Goal: Find specific page/section: Find specific page/section

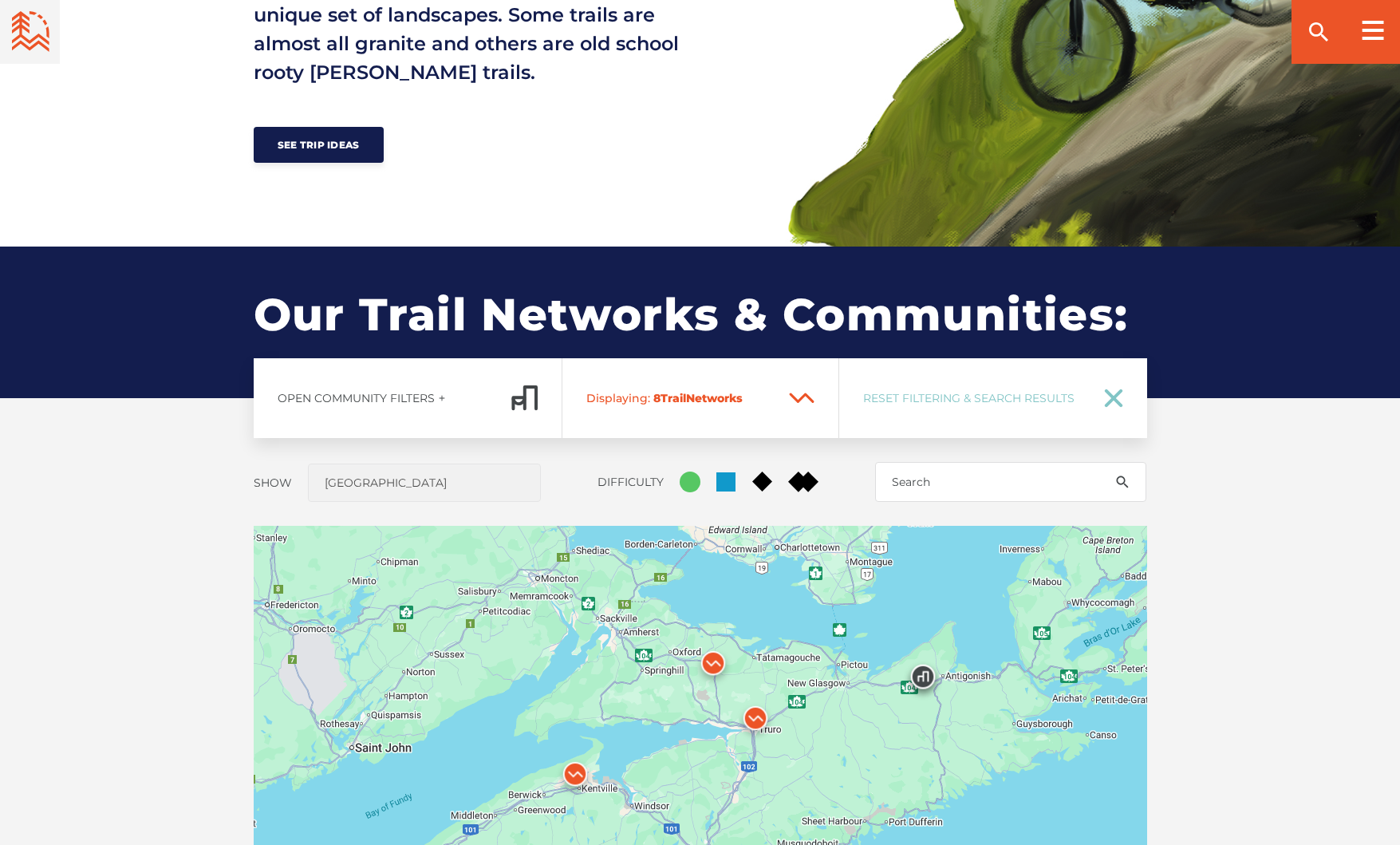
scroll to position [1181, 0]
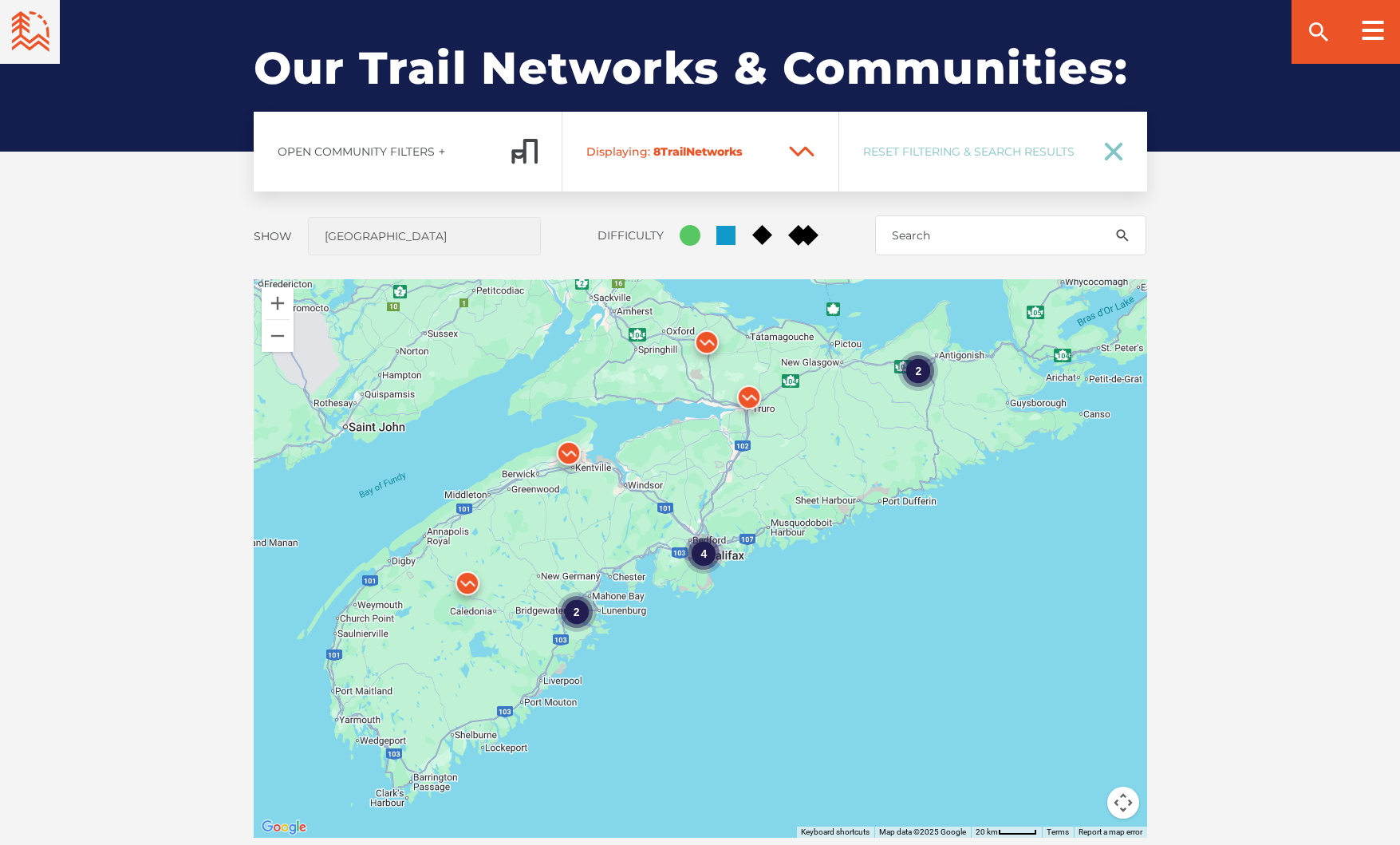
drag, startPoint x: 687, startPoint y: 563, endPoint x: 685, endPoint y: 482, distance: 81.0
click at [685, 482] on div "4 2 2" at bounding box center [701, 558] width 894 height 559
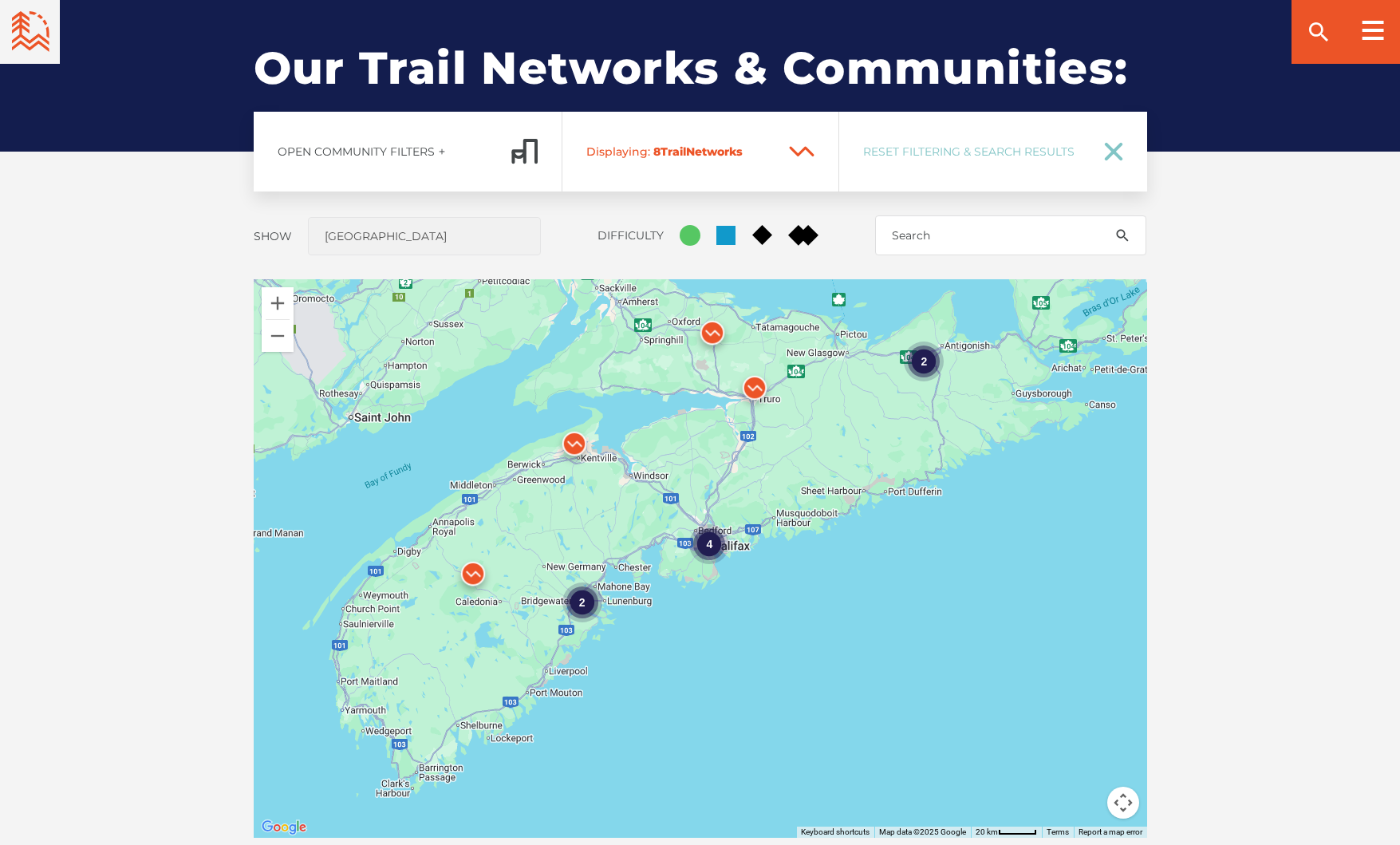
click at [693, 231] on ellipse at bounding box center [689, 235] width 20 height 20
click at [680, 225] on input "Green Circle" at bounding box center [680, 225] width 0 height 0
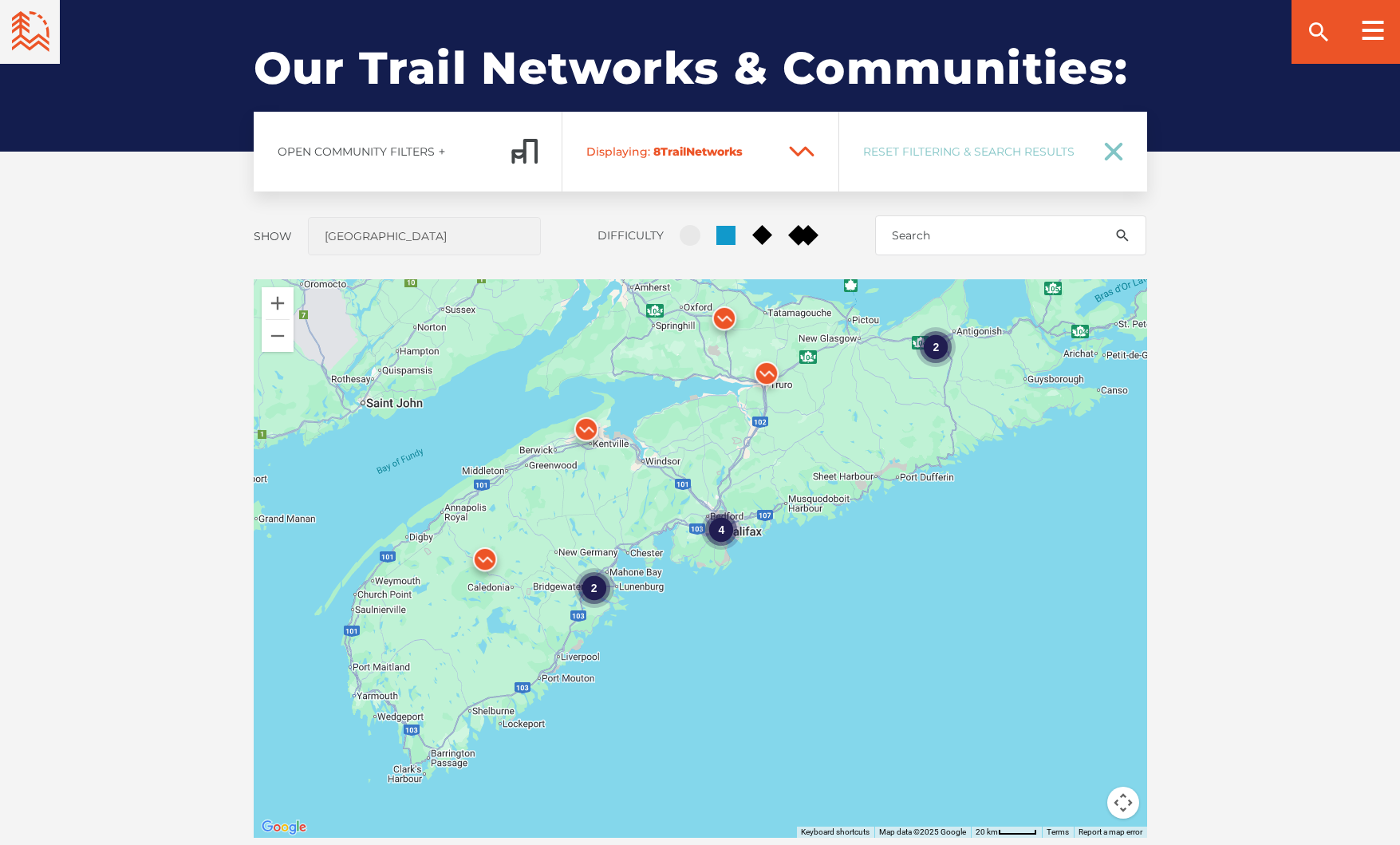
drag, startPoint x: 815, startPoint y: 522, endPoint x: 820, endPoint y: 447, distance: 75.2
click at [820, 447] on div "4 2 2" at bounding box center [701, 558] width 894 height 559
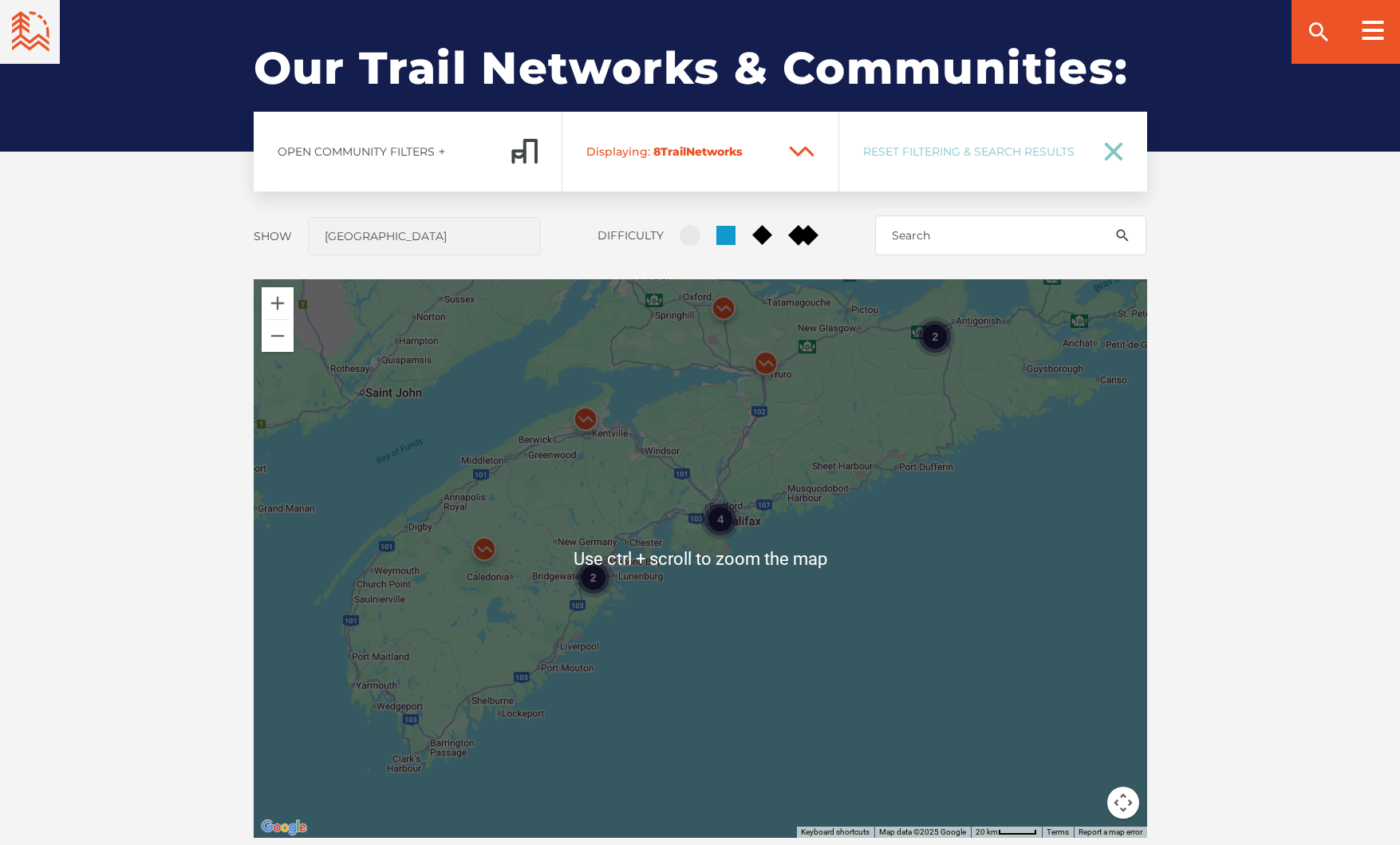
click at [718, 522] on div "4" at bounding box center [720, 519] width 40 height 40
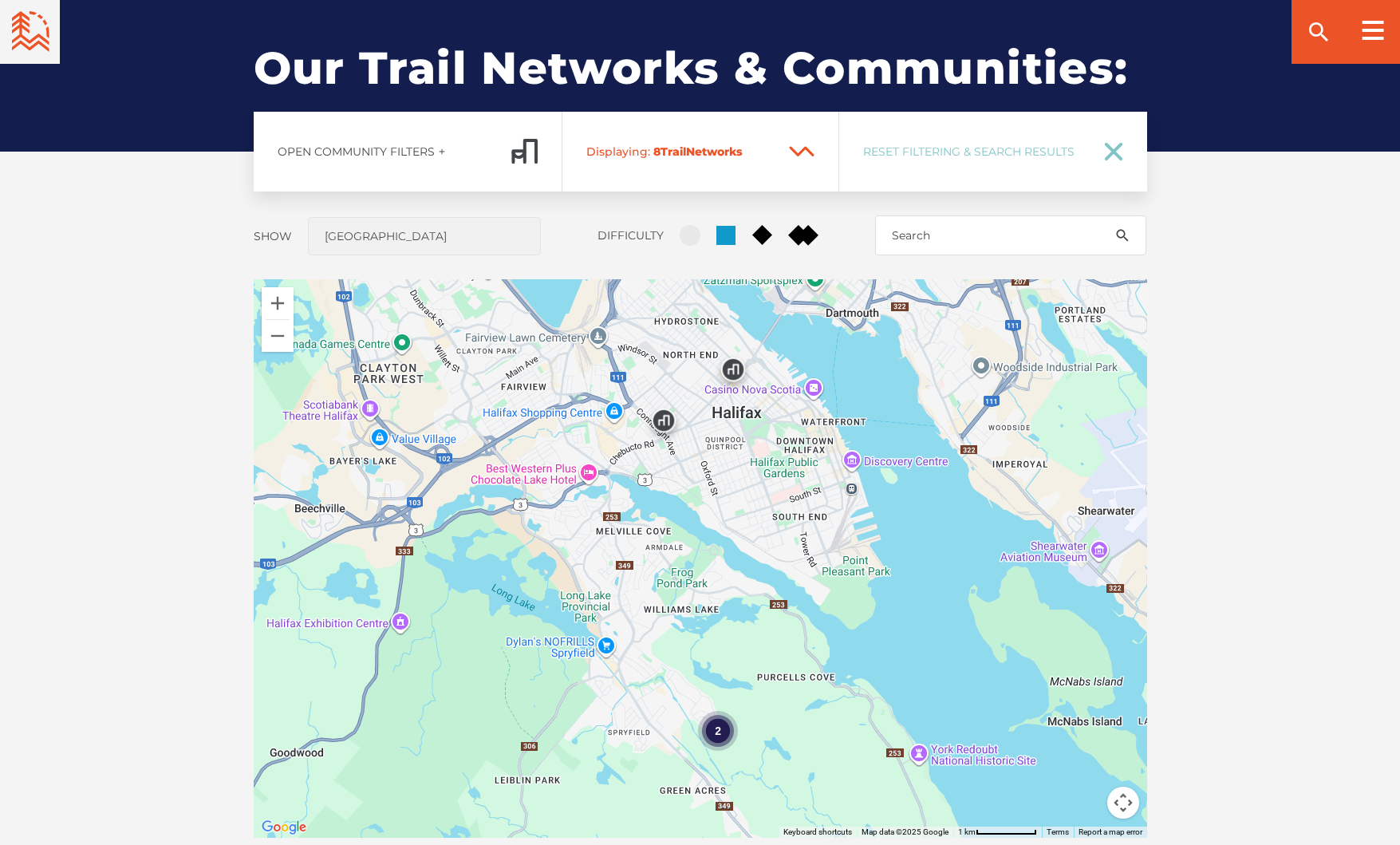
click at [716, 732] on div "2" at bounding box center [718, 730] width 40 height 40
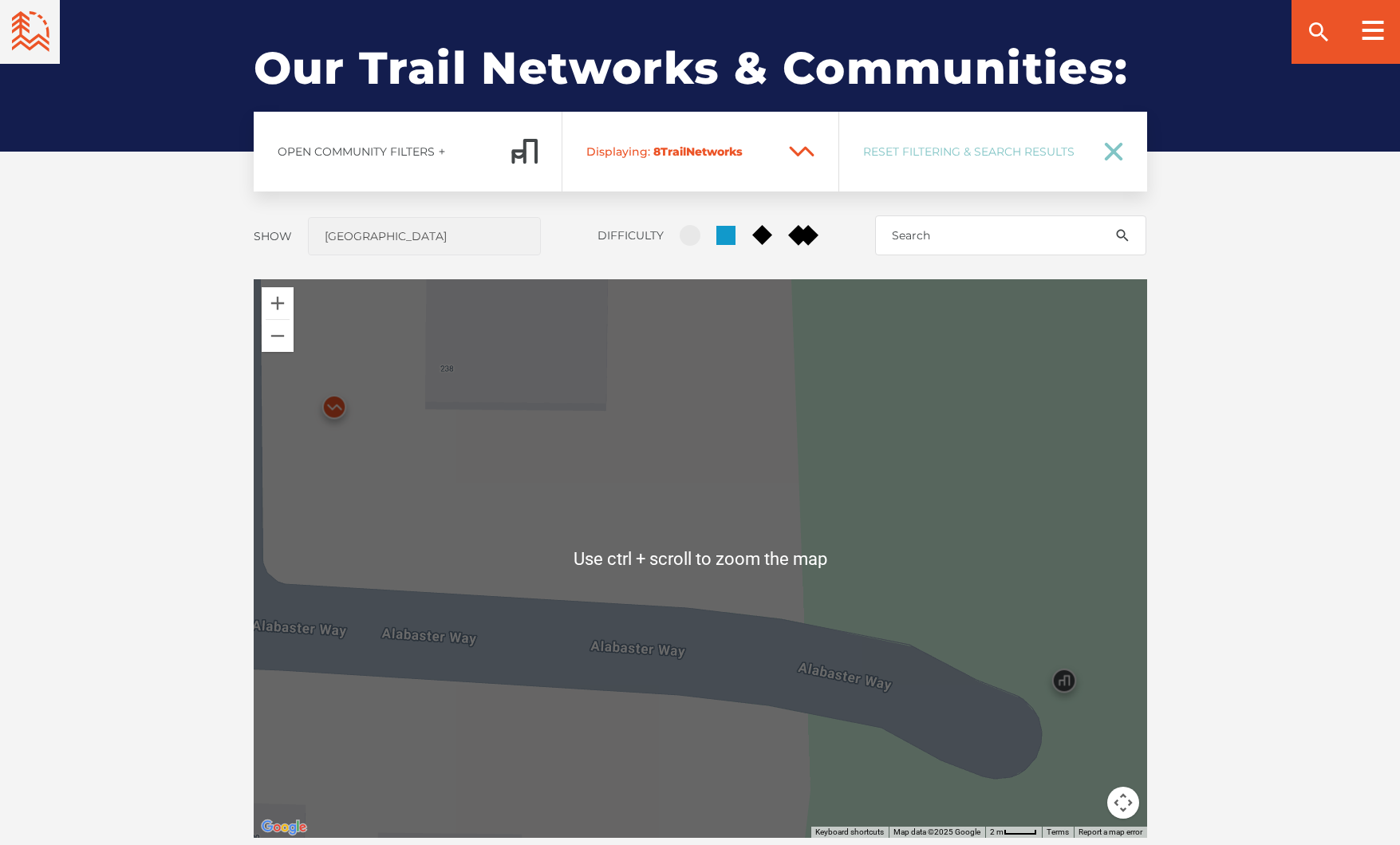
click at [1061, 678] on img at bounding box center [1064, 685] width 48 height 48
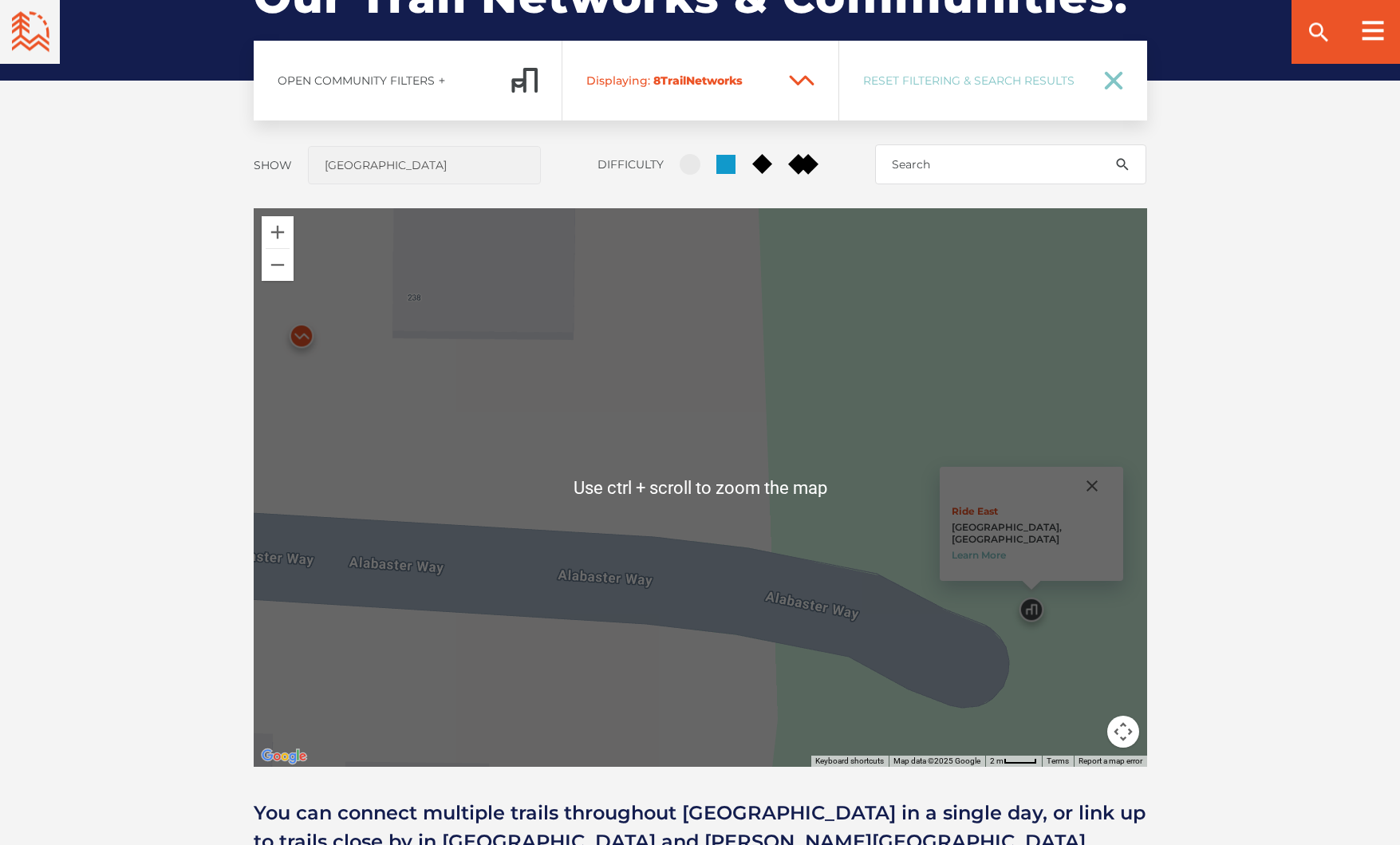
scroll to position [1263, 0]
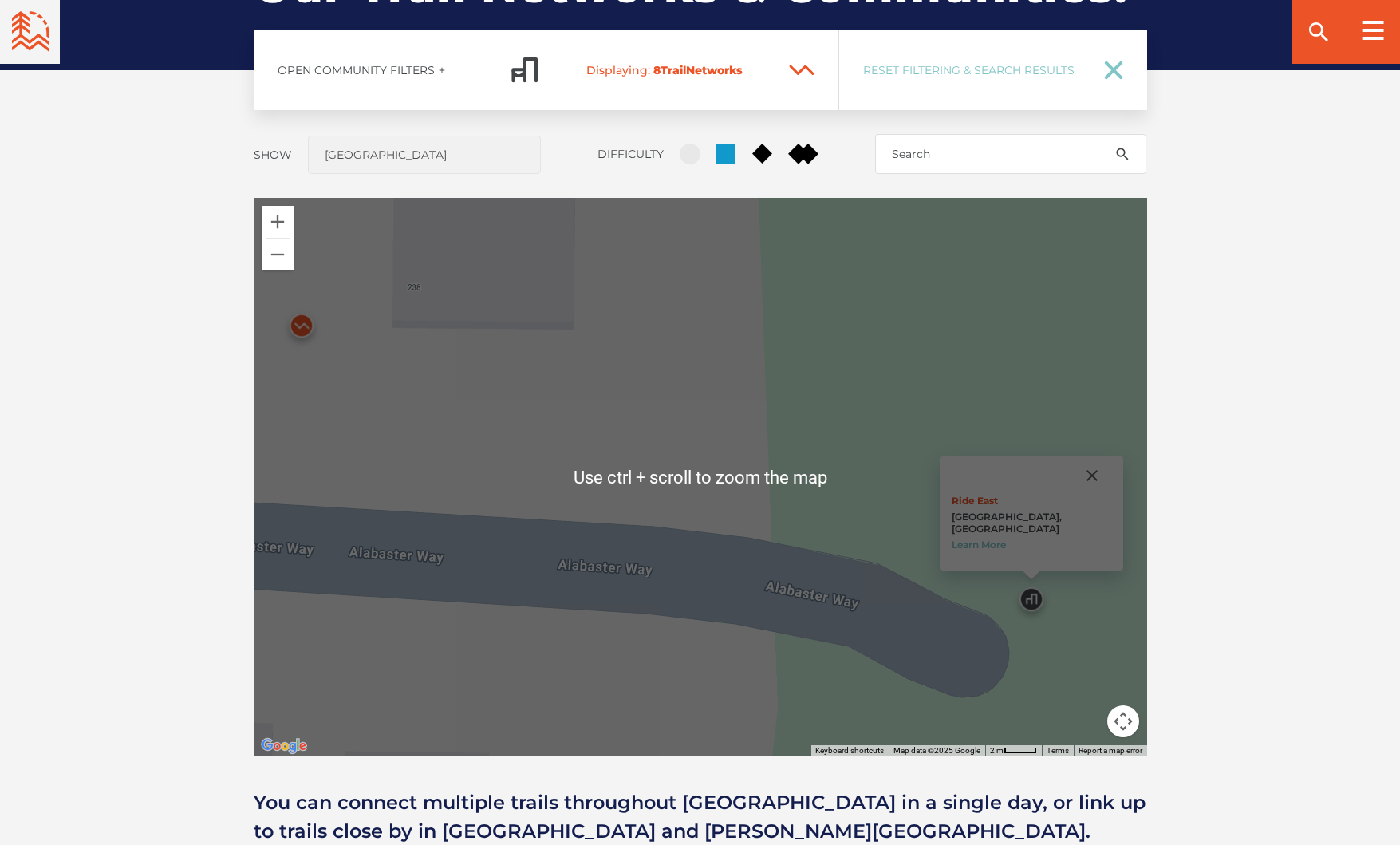
click at [302, 333] on img at bounding box center [302, 330] width 48 height 48
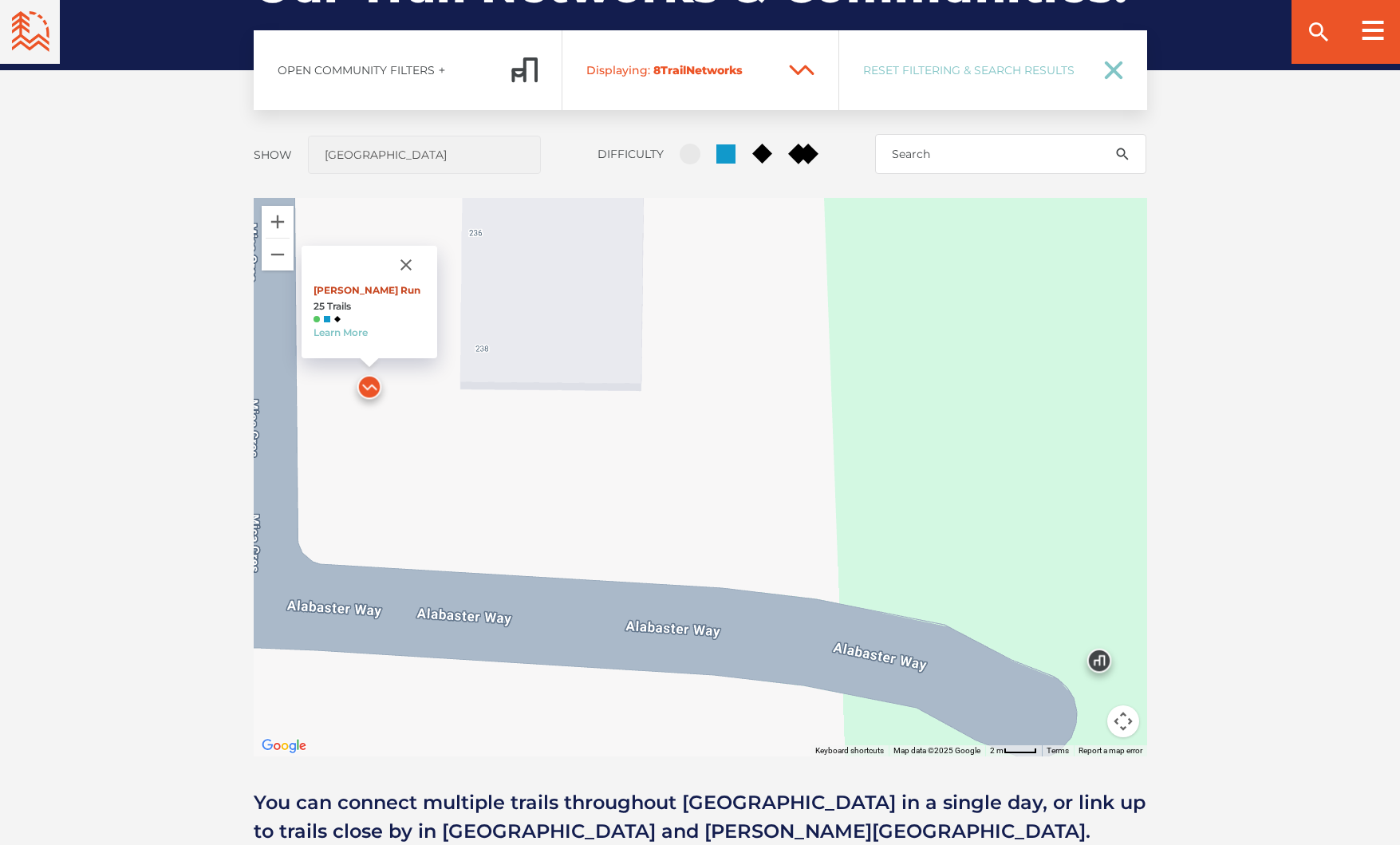
click at [352, 286] on link "[PERSON_NAME] Run" at bounding box center [367, 290] width 107 height 12
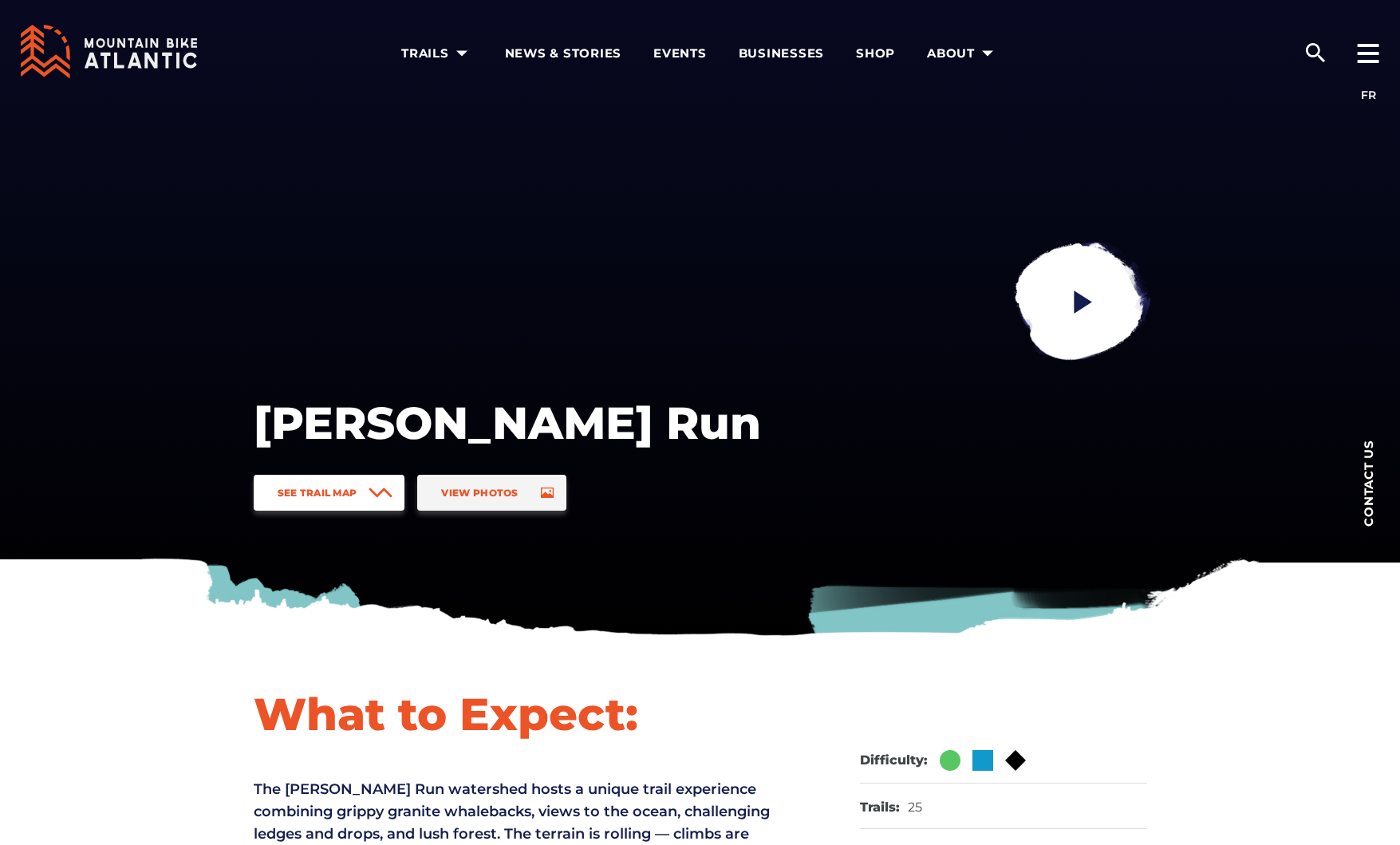
click at [348, 500] on link "See Trail Map" at bounding box center [330, 492] width 152 height 36
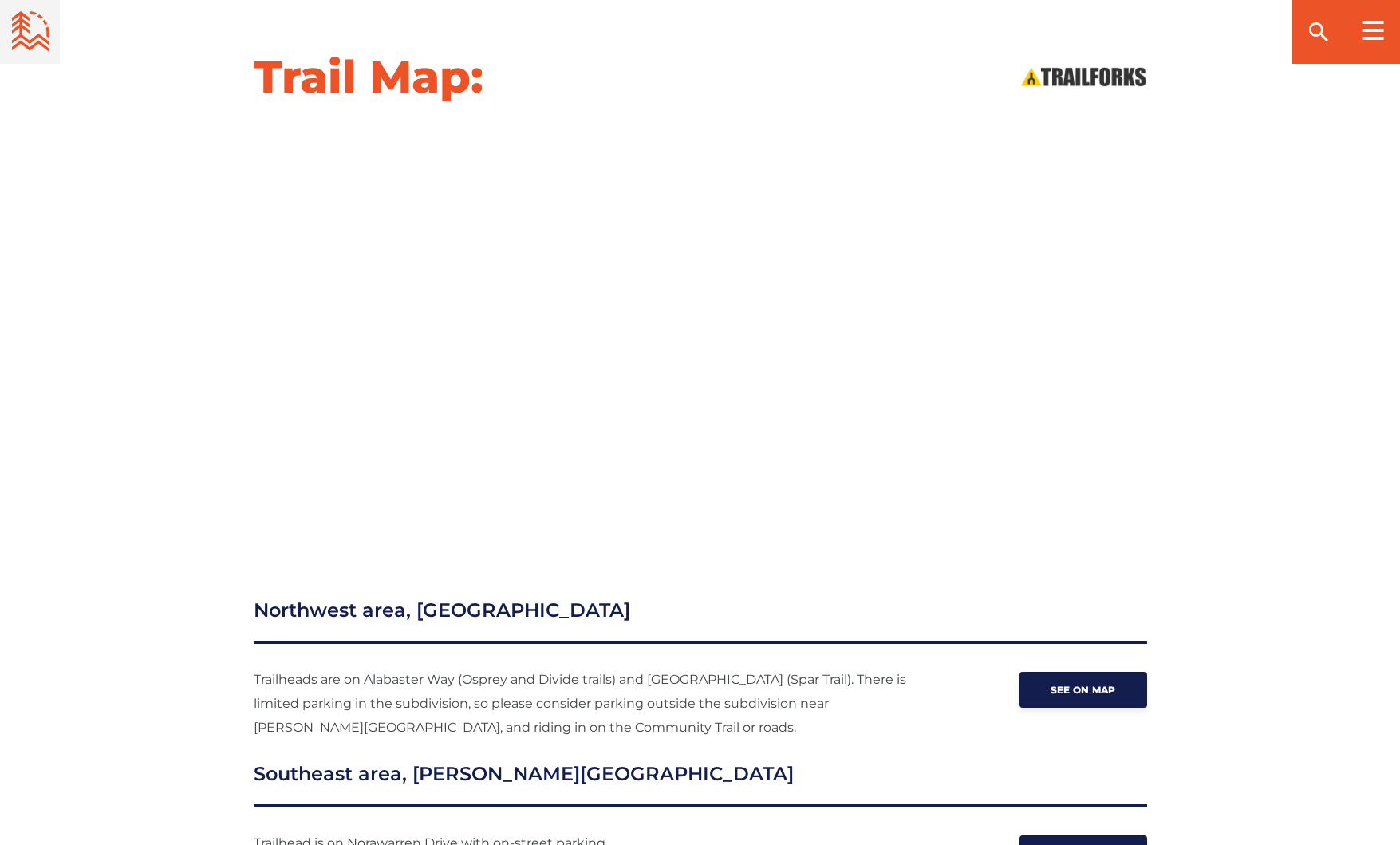
scroll to position [1750, 0]
